Goal: Task Accomplishment & Management: Manage account settings

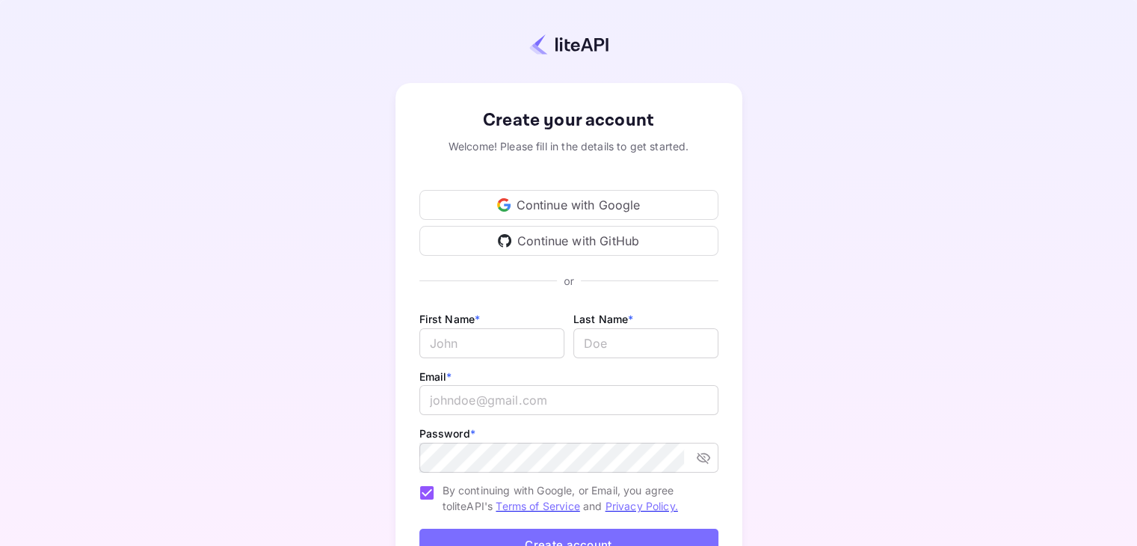
click at [532, 211] on div "Continue with Google" at bounding box center [569, 205] width 299 height 30
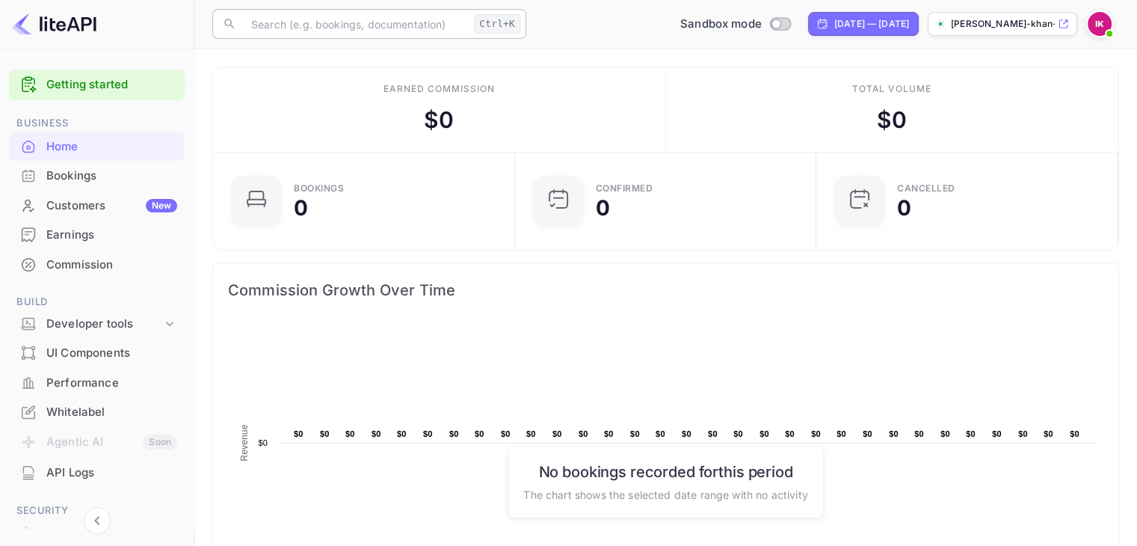
click at [349, 25] on input "text" at bounding box center [355, 24] width 226 height 30
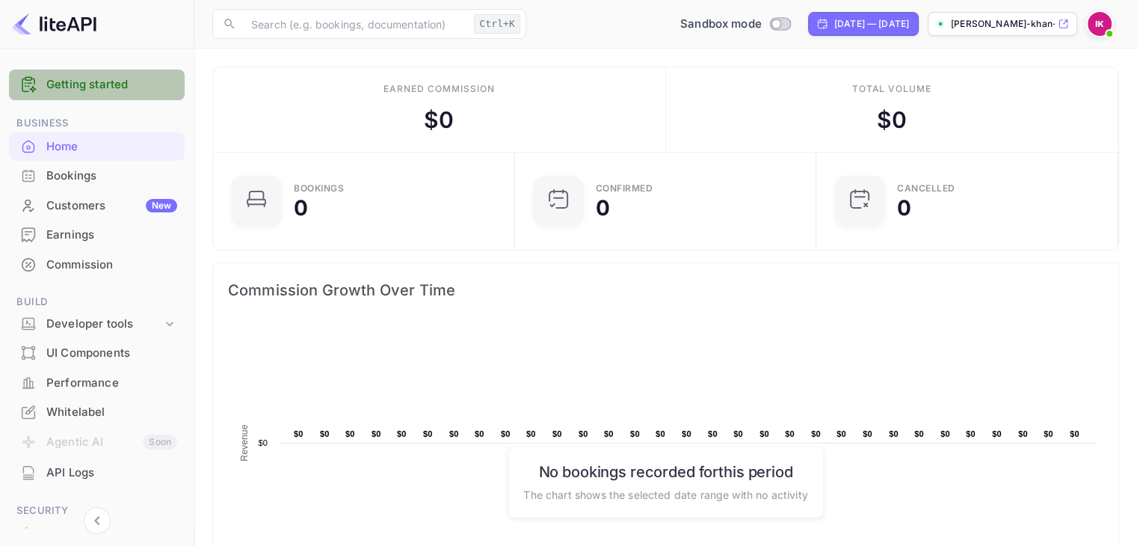
click at [119, 90] on link "Getting started" at bounding box center [111, 84] width 131 height 17
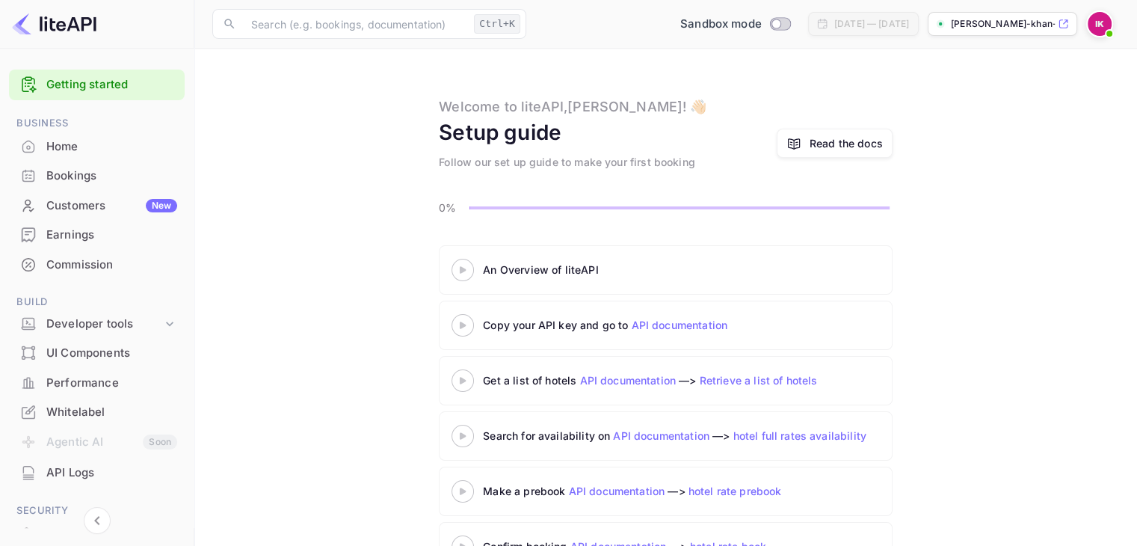
click at [461, 271] on 3 at bounding box center [463, 269] width 6 height 7
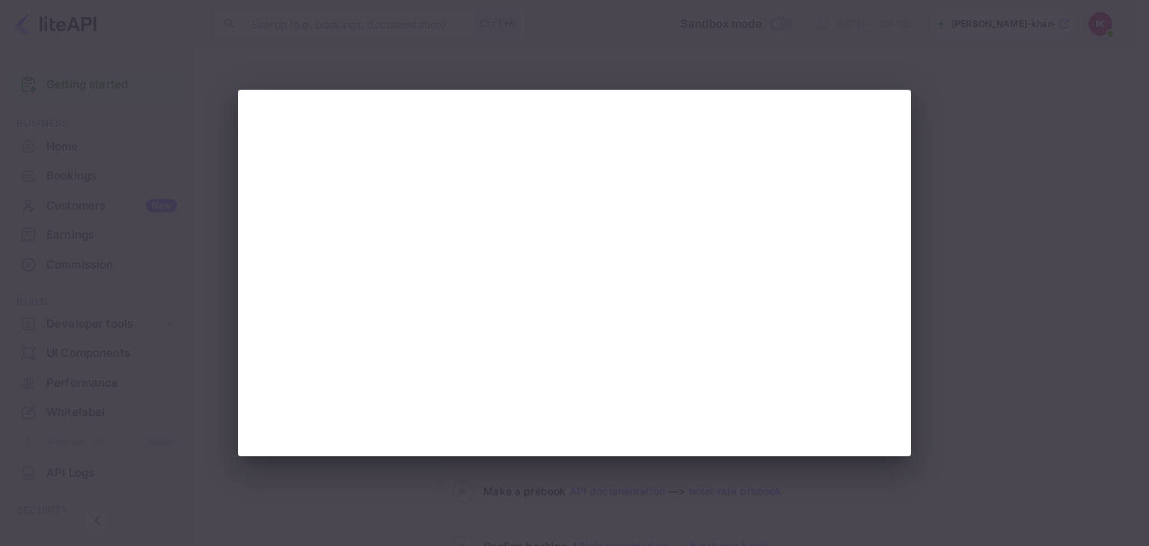
click at [948, 183] on div at bounding box center [574, 273] width 1149 height 546
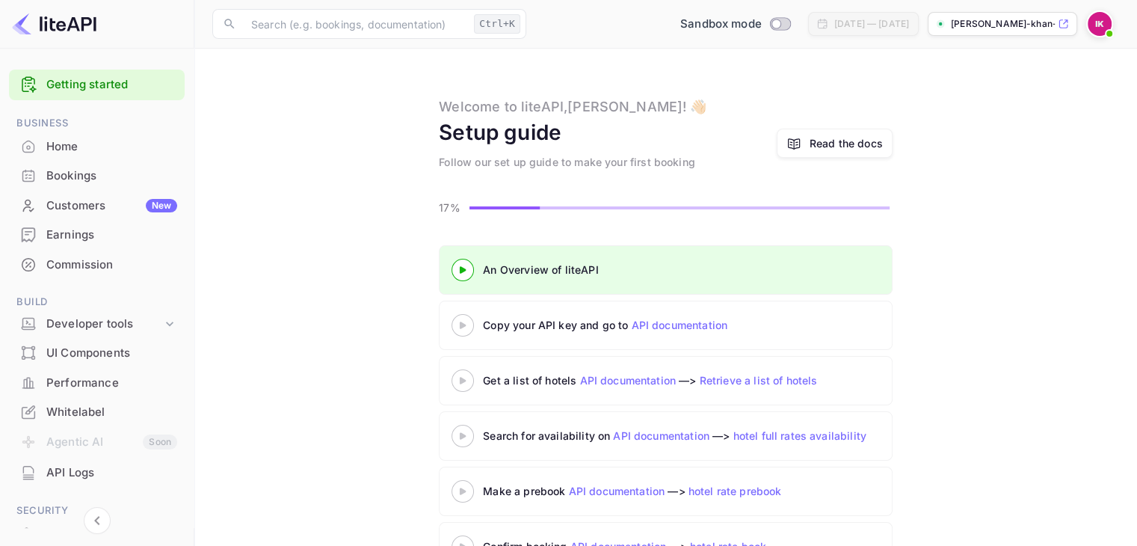
scroll to position [175, 0]
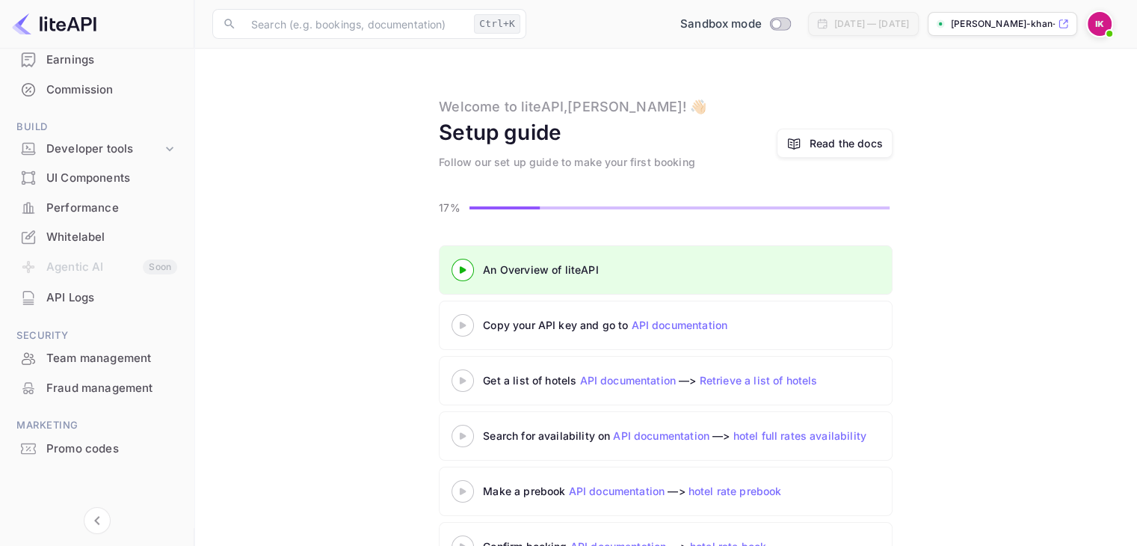
click at [72, 452] on div "Promo codes" at bounding box center [111, 448] width 131 height 17
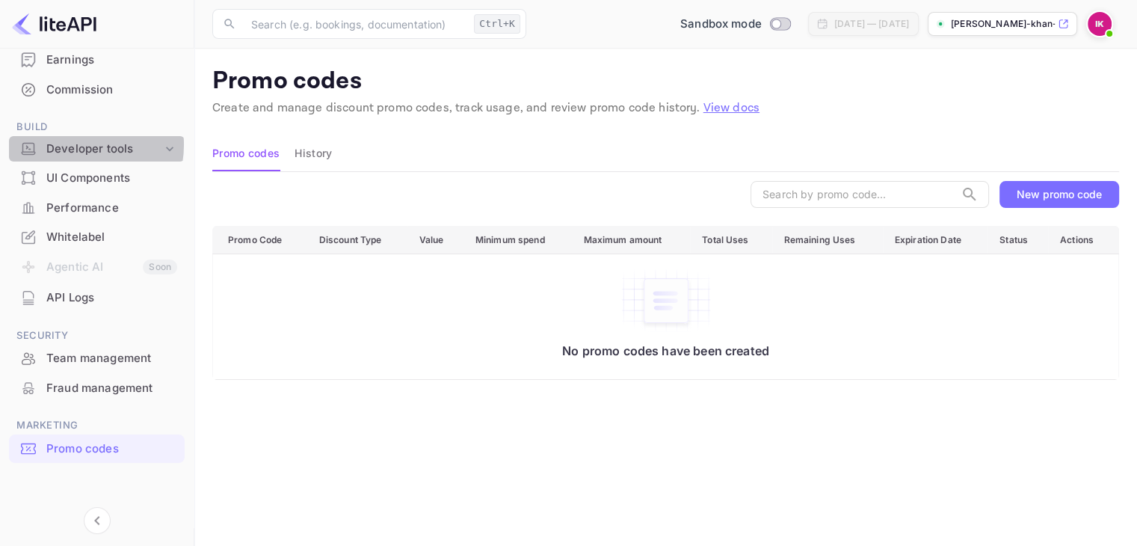
click at [74, 144] on div "Developer tools" at bounding box center [104, 149] width 116 height 17
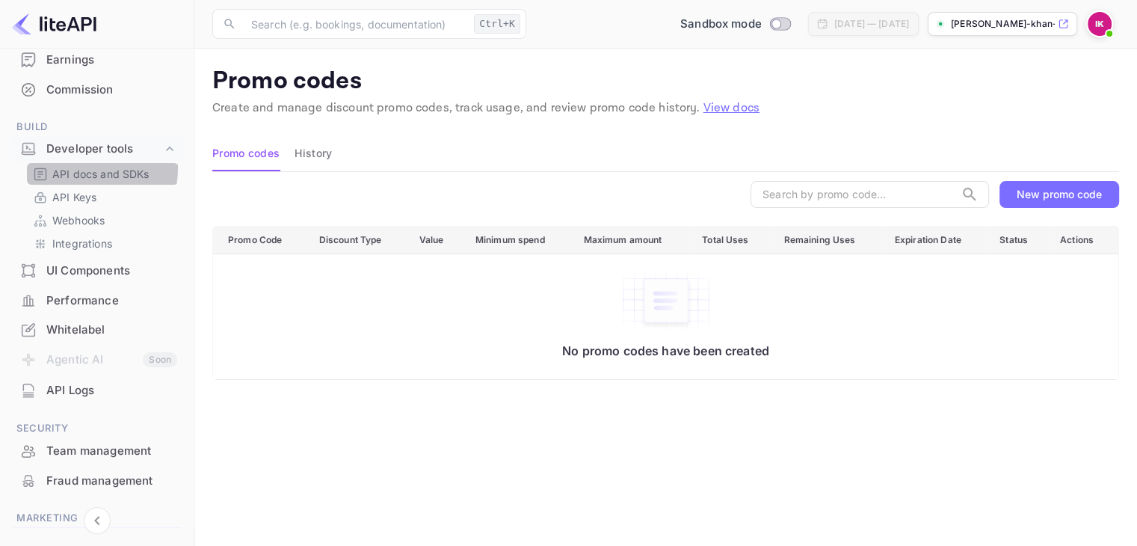
click at [75, 168] on p "API docs and SDKs" at bounding box center [100, 174] width 97 height 16
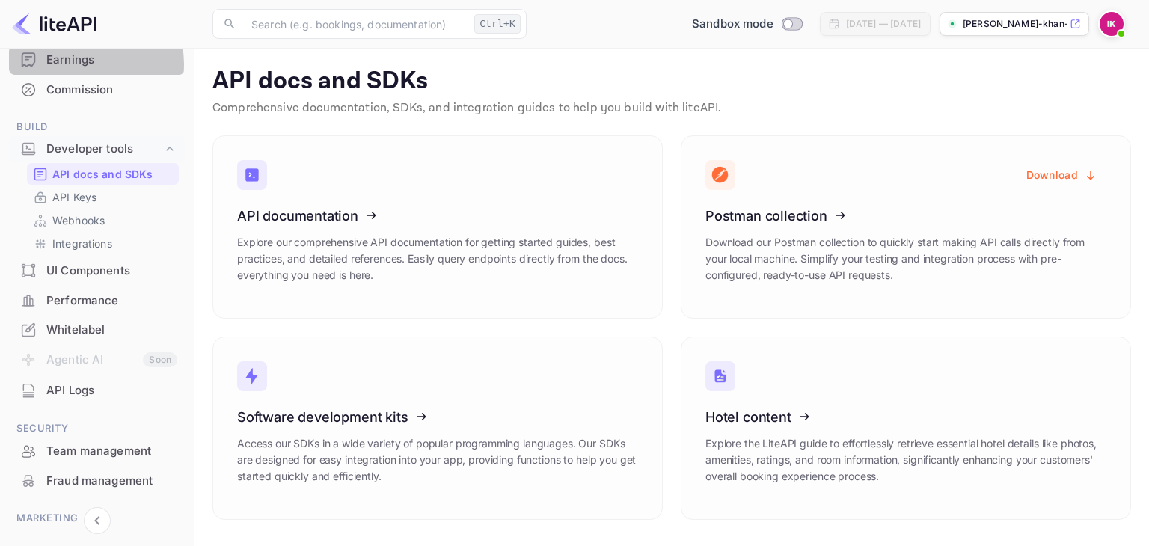
click at [74, 64] on div "Earnings" at bounding box center [111, 60] width 131 height 17
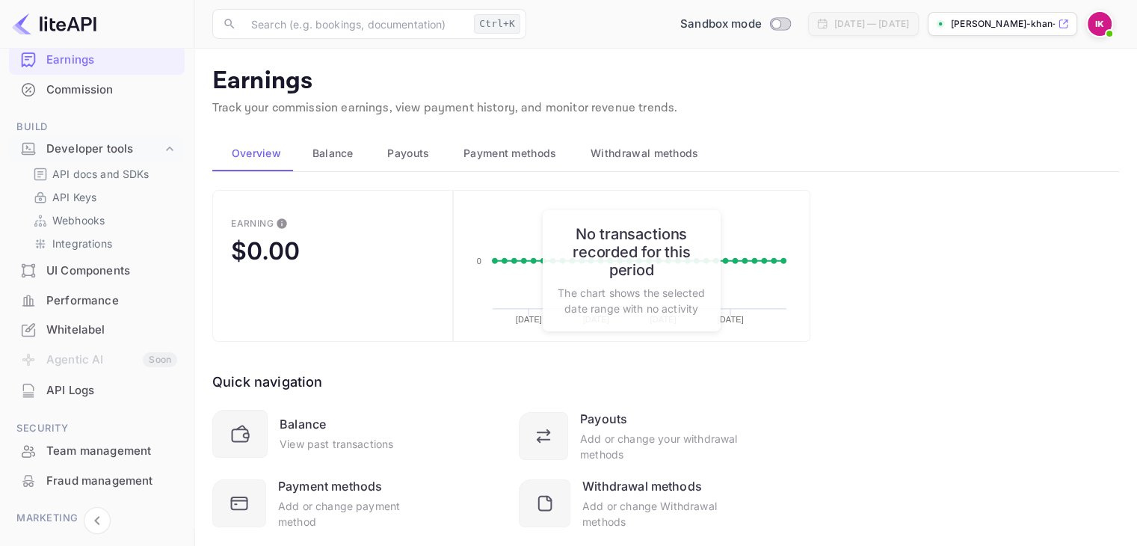
click at [506, 369] on div "Quick navigation Balance View past transactions Payouts Add or change your with…" at bounding box center [511, 436] width 598 height 188
click at [282, 28] on input "text" at bounding box center [355, 24] width 226 height 30
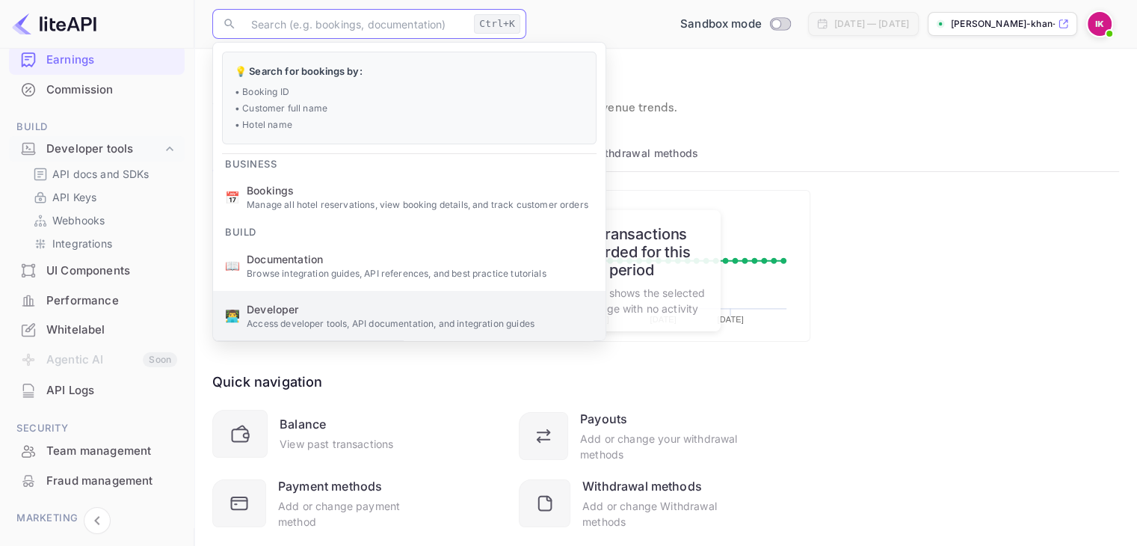
scroll to position [152, 0]
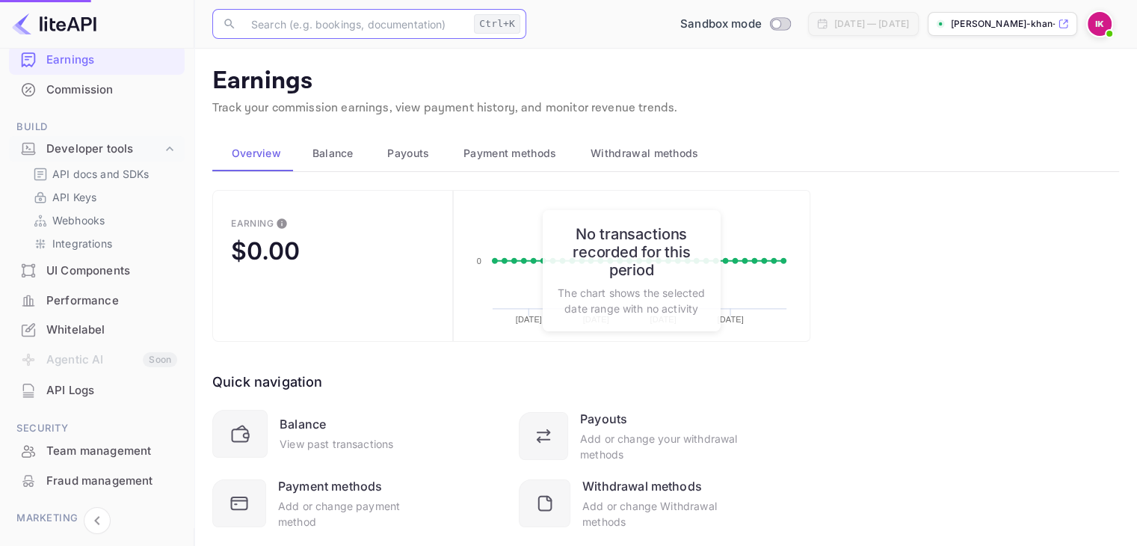
click at [368, 156] on span "Developer" at bounding box center [420, 158] width 347 height 16
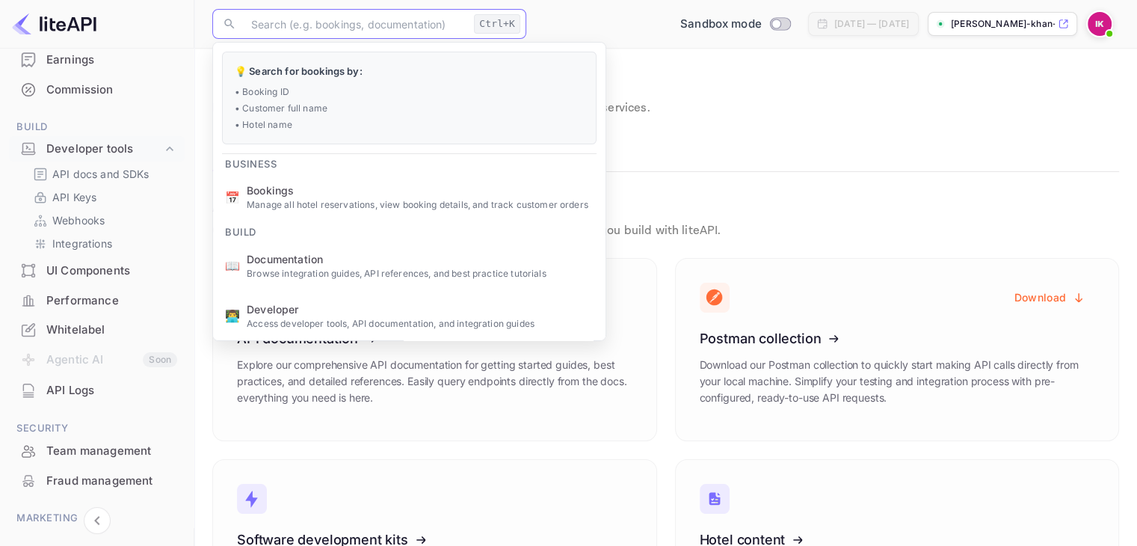
click at [57, 62] on div "Earnings" at bounding box center [111, 60] width 131 height 17
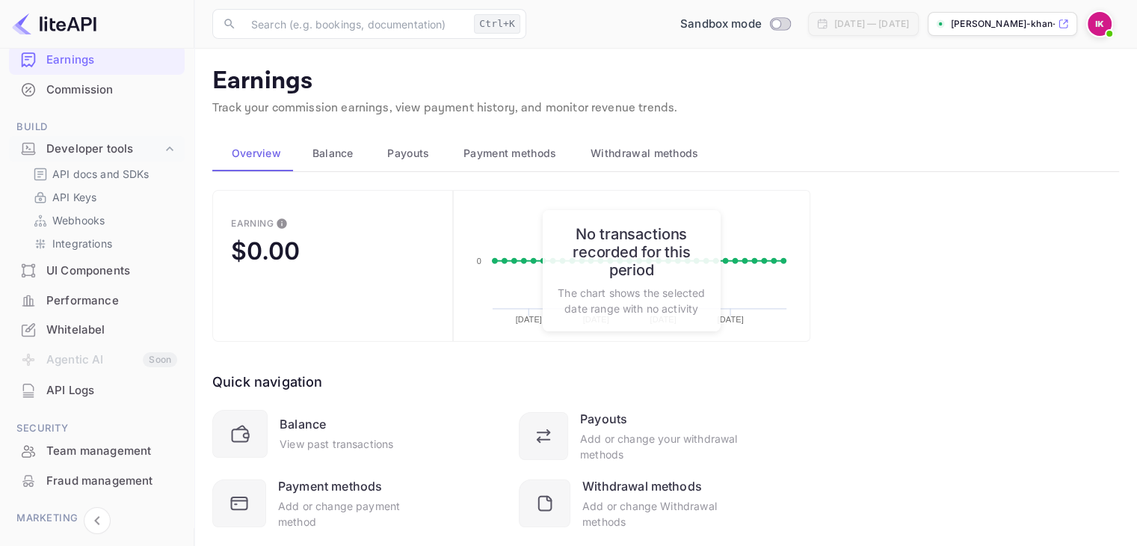
click at [603, 245] on h6 "No transactions recorded for this period" at bounding box center [632, 252] width 148 height 54
click at [319, 145] on span "Balance" at bounding box center [333, 153] width 41 height 18
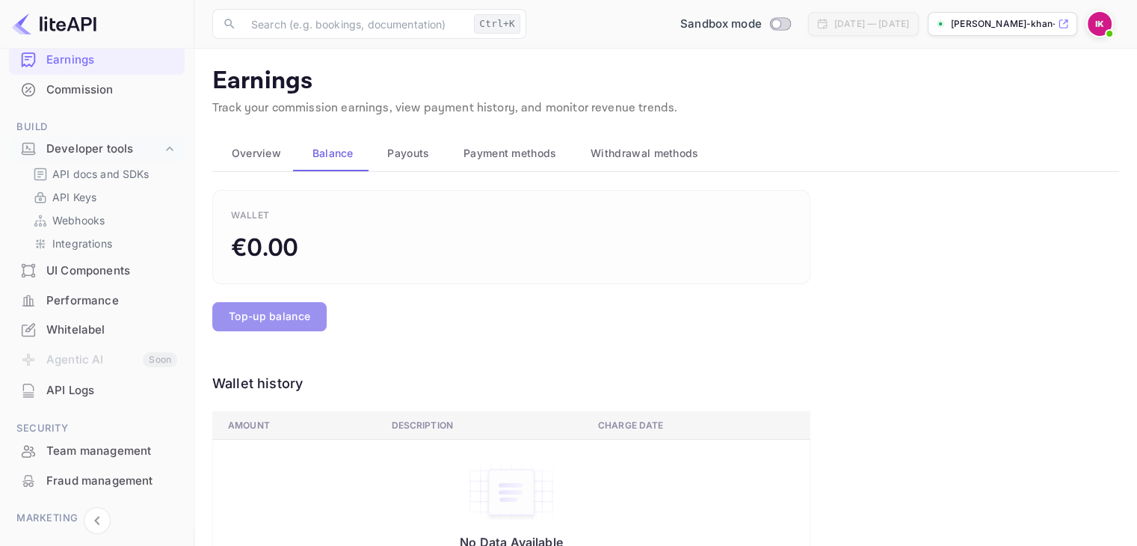
click at [253, 328] on button "Top-up balance" at bounding box center [269, 316] width 114 height 29
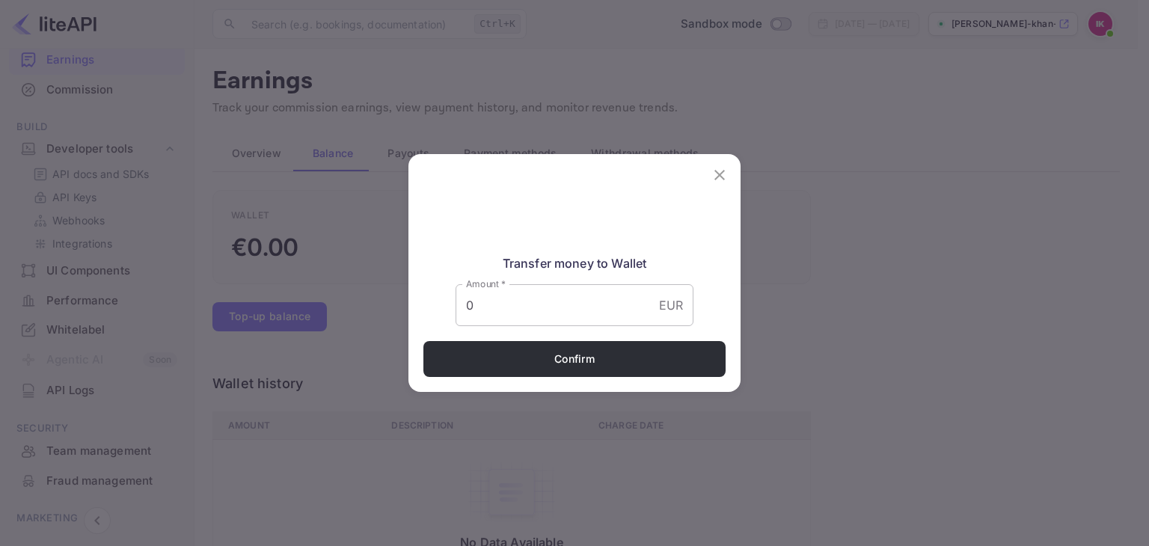
click at [538, 301] on input "0" at bounding box center [553, 305] width 197 height 42
type input "5000"
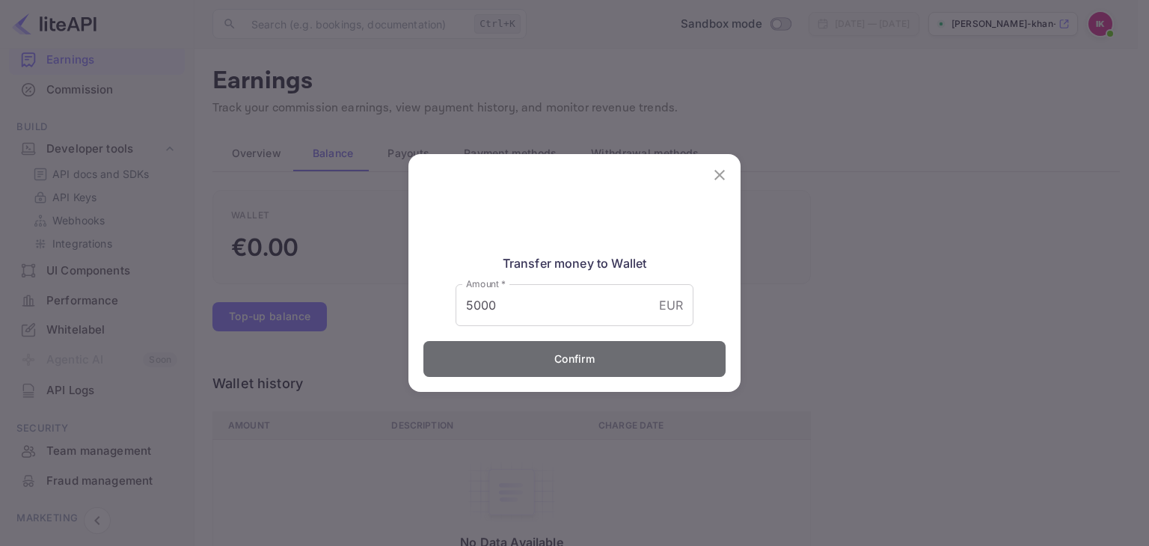
click at [544, 360] on button "Confirm" at bounding box center [574, 359] width 302 height 36
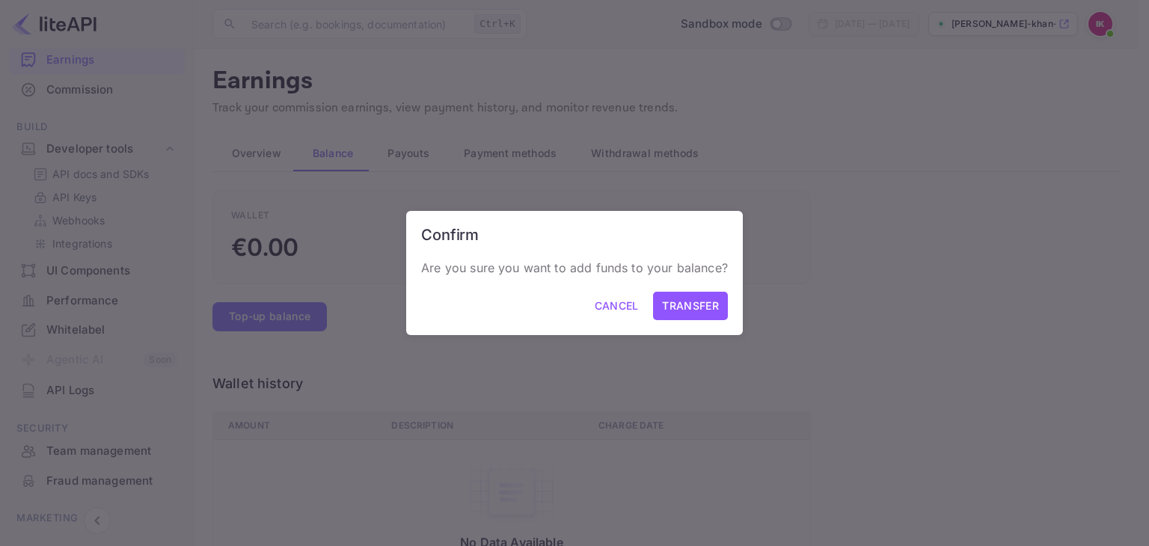
click at [694, 310] on button "Transfer" at bounding box center [690, 306] width 74 height 29
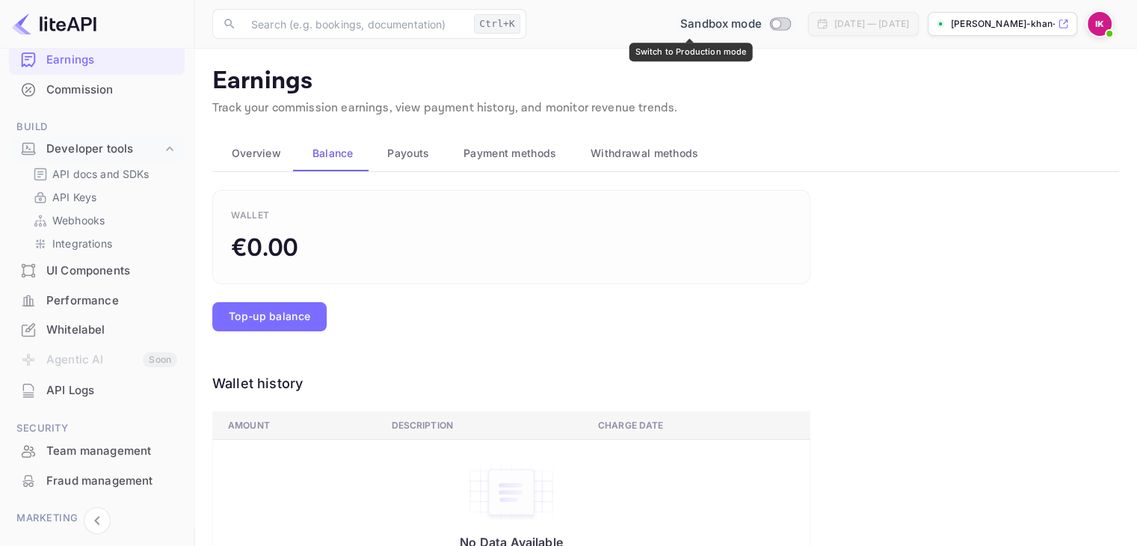
click at [761, 22] on input "Switch to Production mode" at bounding box center [776, 24] width 30 height 10
checkbox input "false"
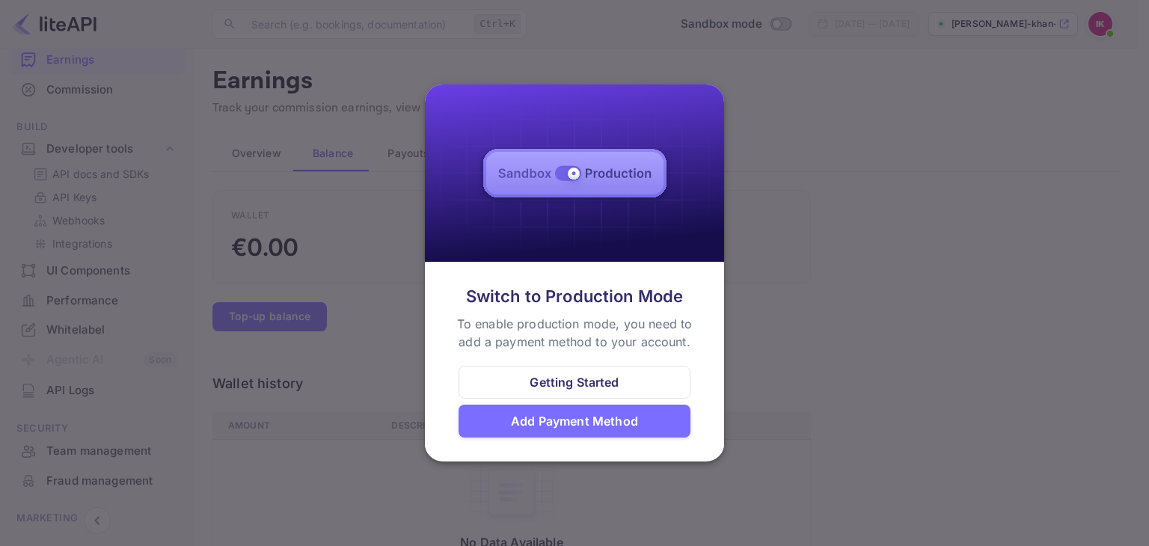
click at [609, 417] on div "Add Payment Method" at bounding box center [574, 421] width 127 height 18
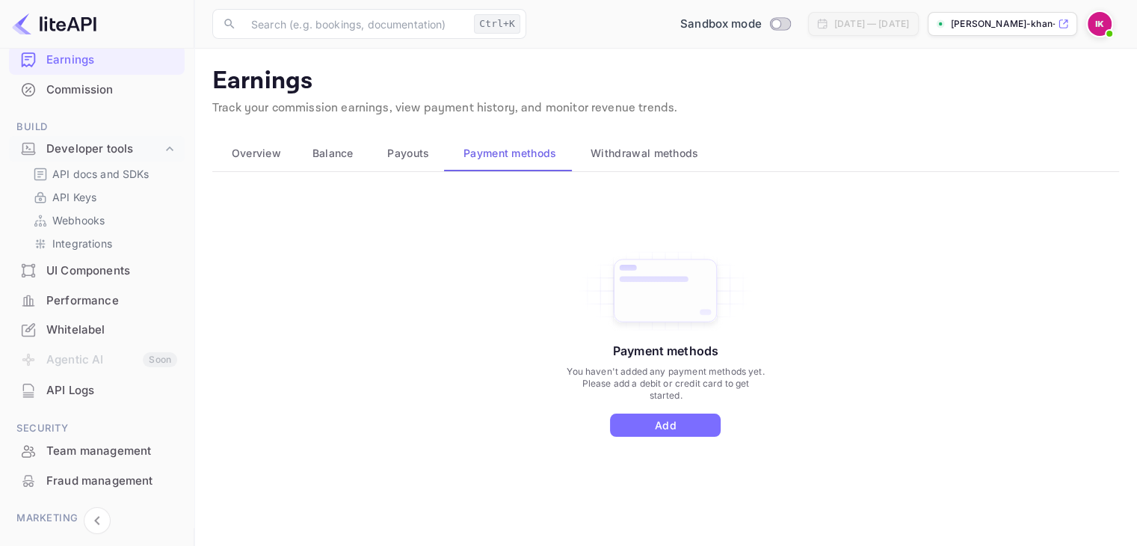
click at [657, 412] on div "Payment methods You haven't added any payment methods yet. Please add a debit o…" at bounding box center [665, 342] width 201 height 188
click at [651, 420] on button "Add" at bounding box center [665, 425] width 111 height 23
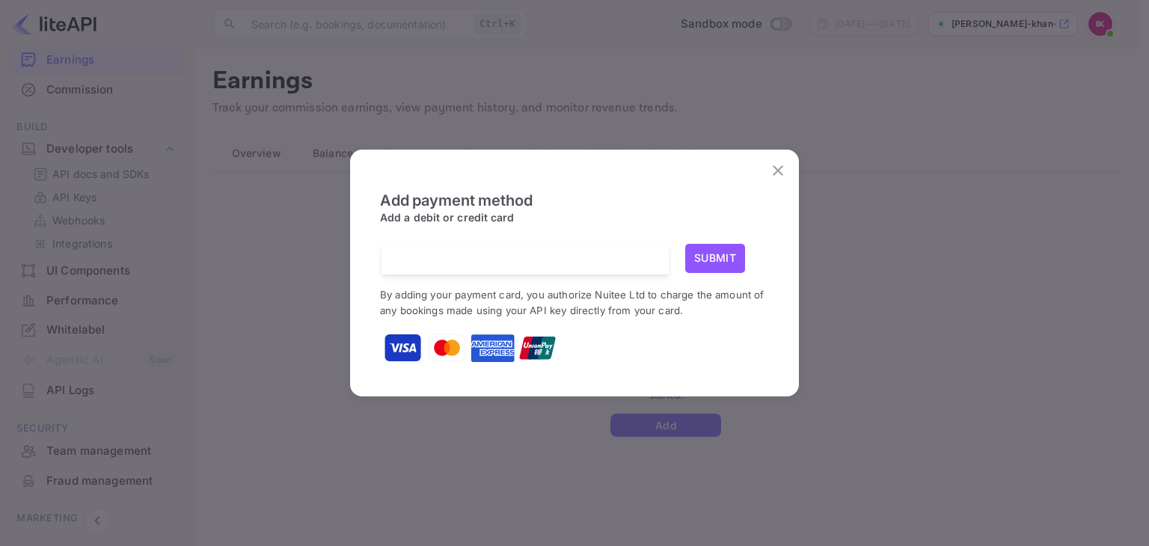
click at [408, 347] on img at bounding box center [402, 347] width 37 height 37
click at [443, 343] on img at bounding box center [446, 347] width 37 height 37
click at [775, 166] on icon "close" at bounding box center [778, 171] width 18 height 18
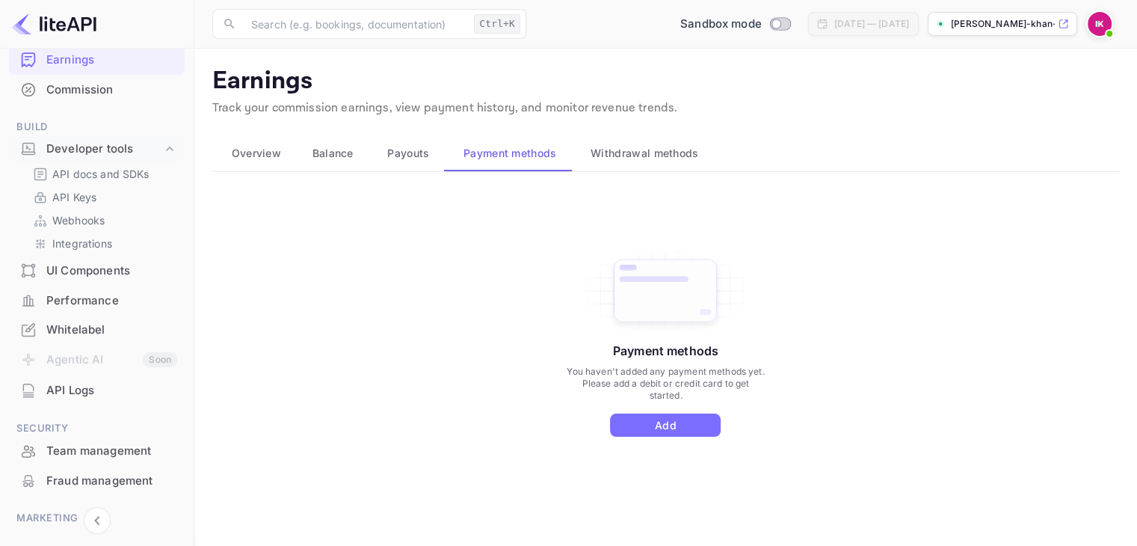
click at [31, 28] on img at bounding box center [54, 24] width 85 height 24
click at [39, 21] on img at bounding box center [54, 24] width 85 height 24
click at [66, 23] on img at bounding box center [54, 24] width 85 height 24
